Goal: Complete application form

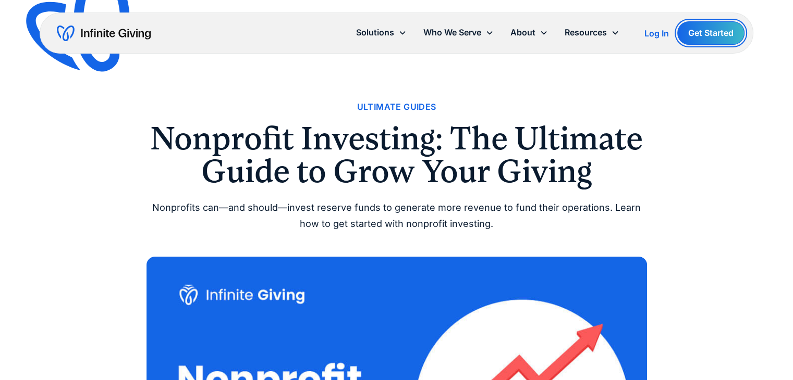
click at [715, 36] on link "Get Started" at bounding box center [710, 32] width 67 height 23
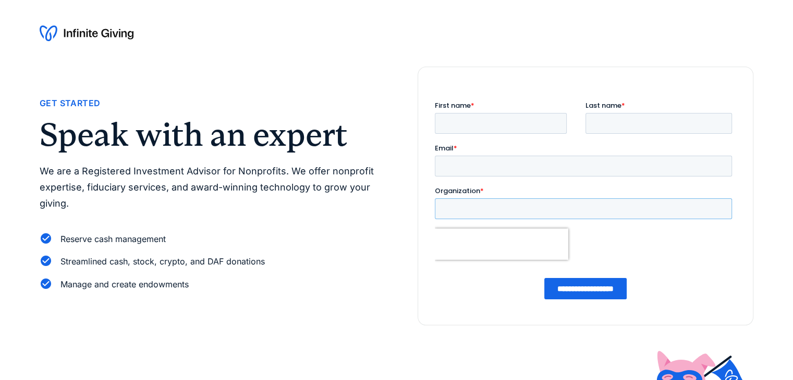
click at [546, 206] on input "Organization *" at bounding box center [582, 209] width 297 height 21
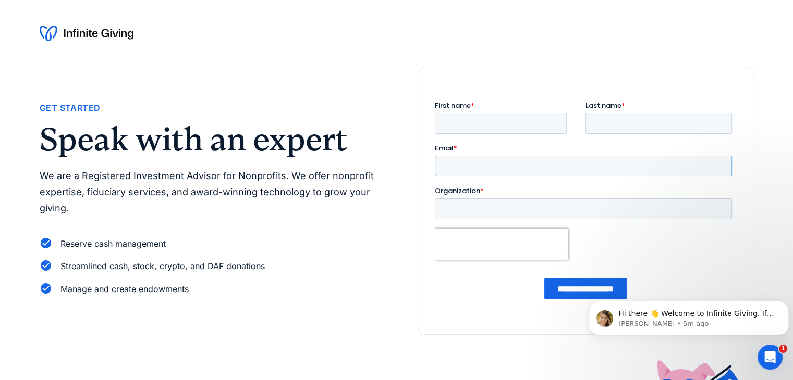
click at [499, 168] on input "Email *" at bounding box center [582, 166] width 297 height 21
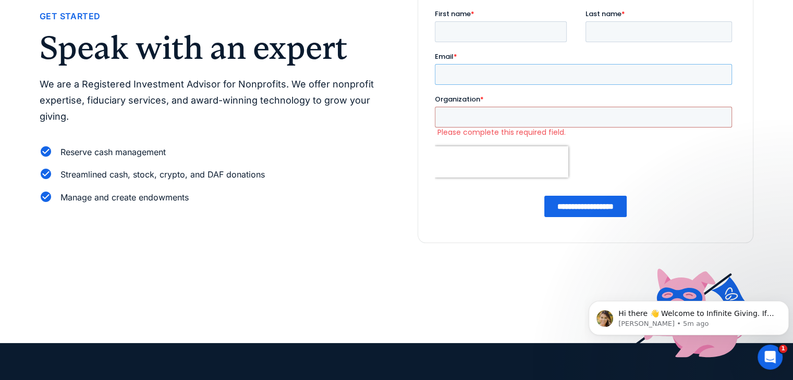
scroll to position [2, 0]
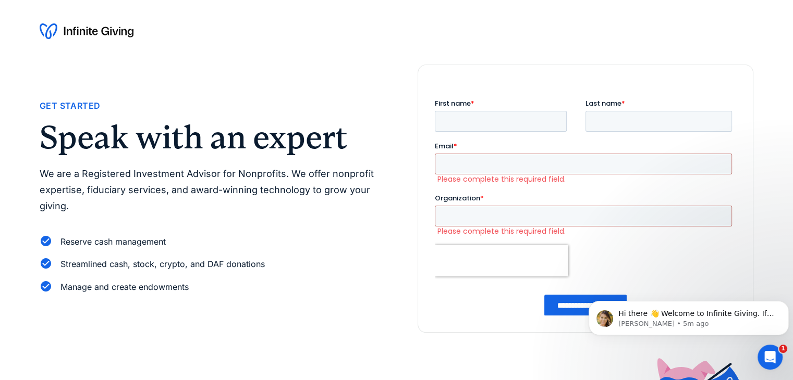
click at [491, 132] on fieldset "First name * Last name *" at bounding box center [584, 119] width 301 height 43
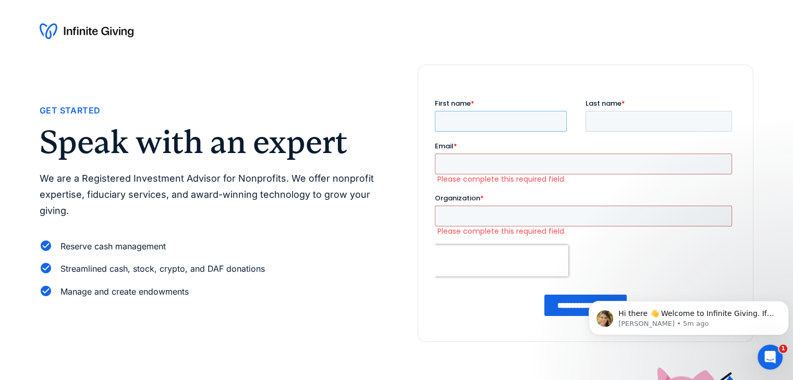
click at [484, 126] on input "First name *" at bounding box center [500, 121] width 132 height 21
click at [608, 124] on input "Last name *" at bounding box center [658, 121] width 146 height 21
